Goal: Information Seeking & Learning: Learn about a topic

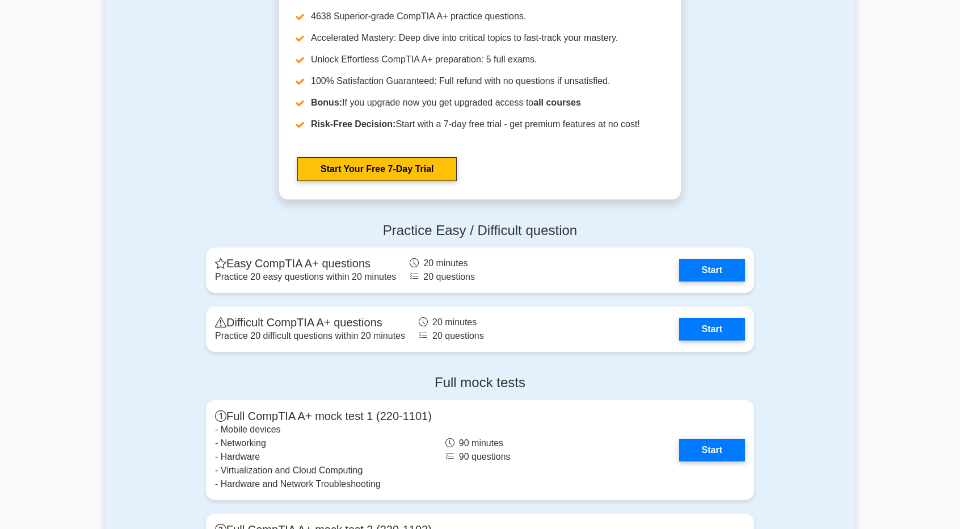
scroll to position [2078, 0]
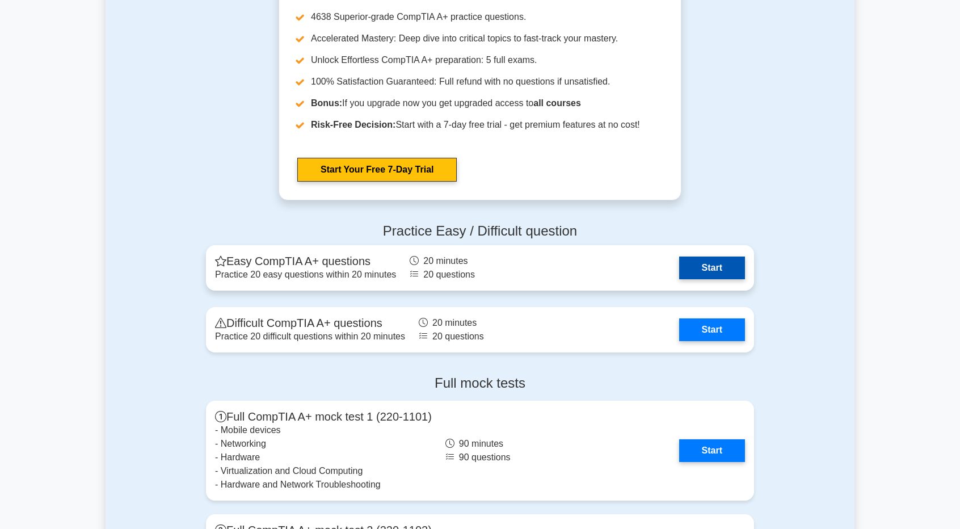
click at [686, 260] on link "Start" at bounding box center [712, 267] width 66 height 23
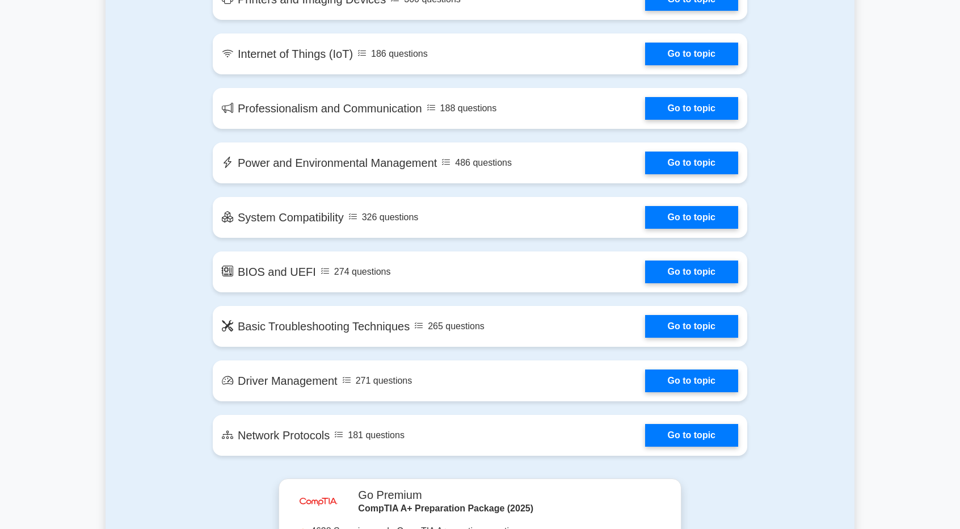
scroll to position [1552, 0]
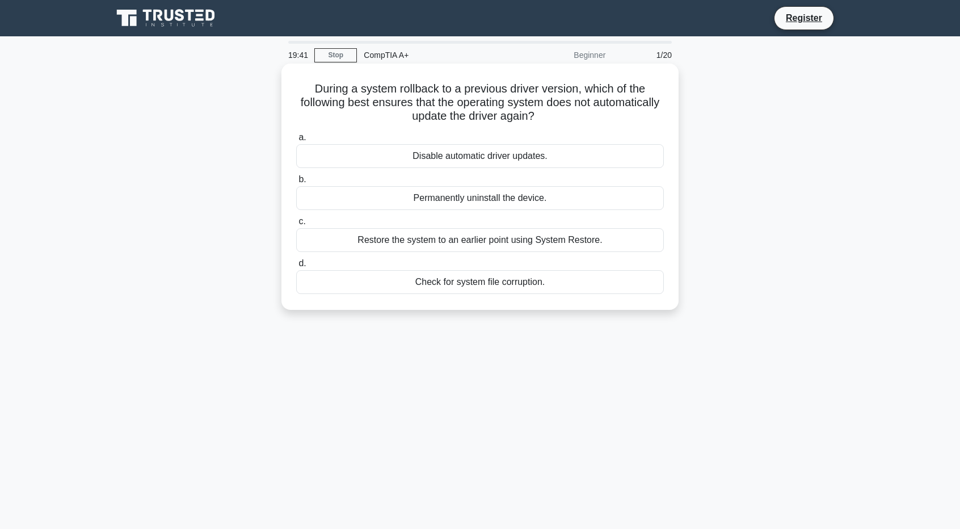
click at [459, 288] on div "Check for system file corruption." at bounding box center [479, 282] width 367 height 24
click at [296, 267] on input "d. Check for system file corruption." at bounding box center [296, 263] width 0 height 7
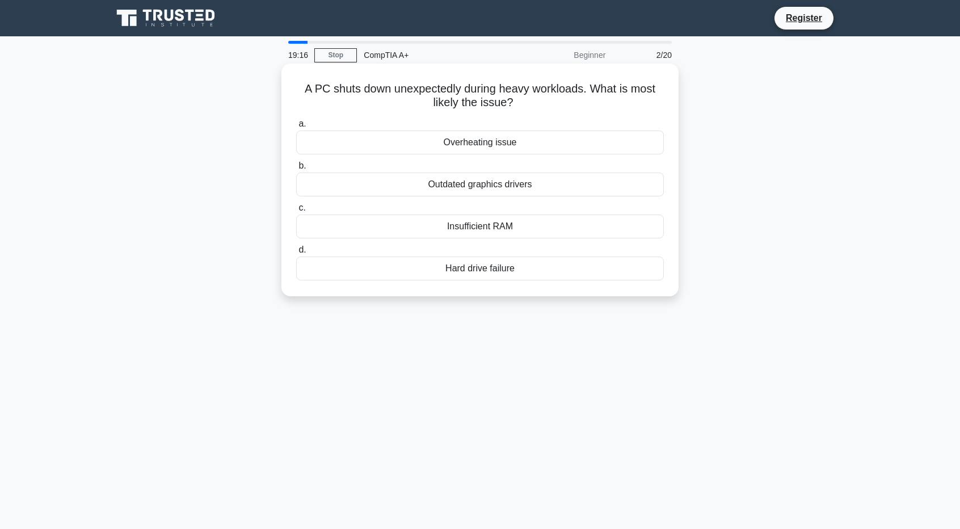
click at [487, 267] on div "Hard drive failure" at bounding box center [479, 268] width 367 height 24
click at [296, 254] on input "d. Hard drive failure" at bounding box center [296, 249] width 0 height 7
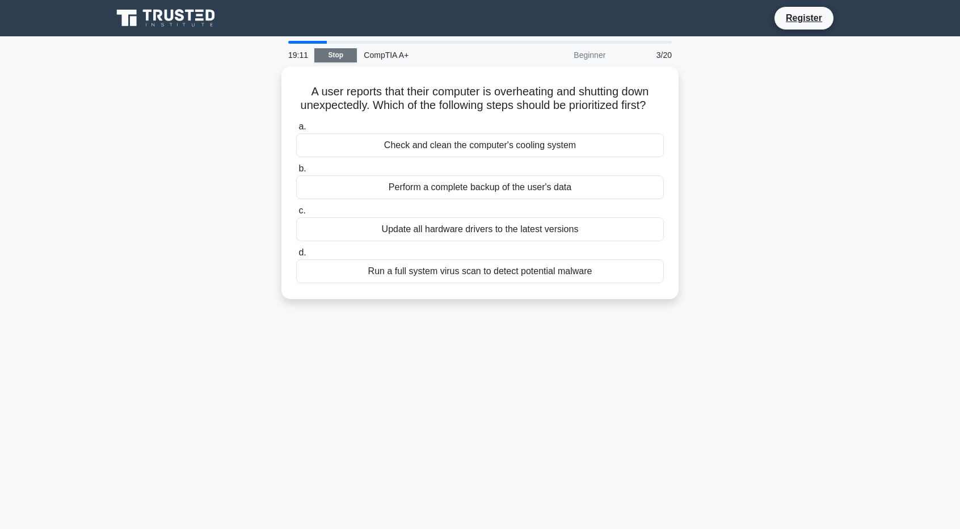
click at [339, 54] on link "Stop" at bounding box center [335, 55] width 43 height 14
